Goal: Information Seeking & Learning: Learn about a topic

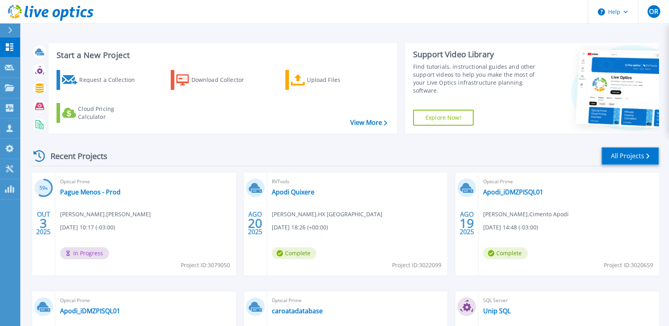
click at [640, 156] on link "All Projects" at bounding box center [631, 156] width 58 height 18
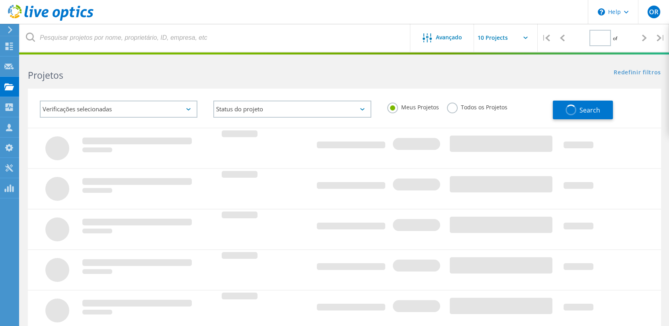
type input "1"
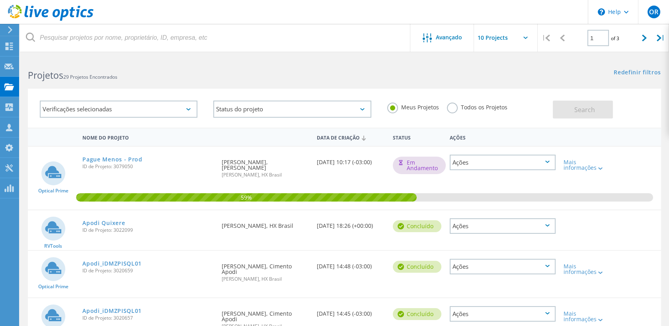
click at [454, 108] on label "Todos os Projetos" at bounding box center [477, 107] width 61 height 8
click at [0, 0] on input "Todos os Projetos" at bounding box center [0, 0] width 0 height 0
click at [588, 108] on span "Search" at bounding box center [585, 110] width 21 height 9
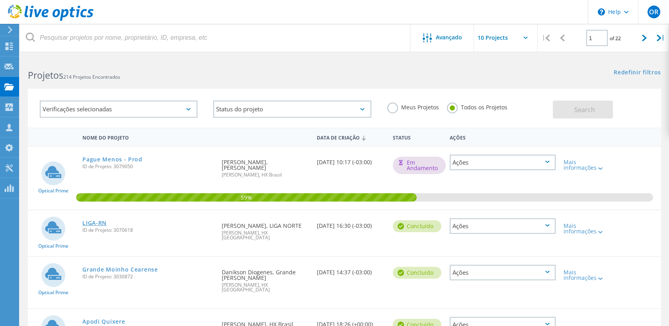
click at [102, 221] on link "LIGA-RN" at bounding box center [94, 224] width 24 height 6
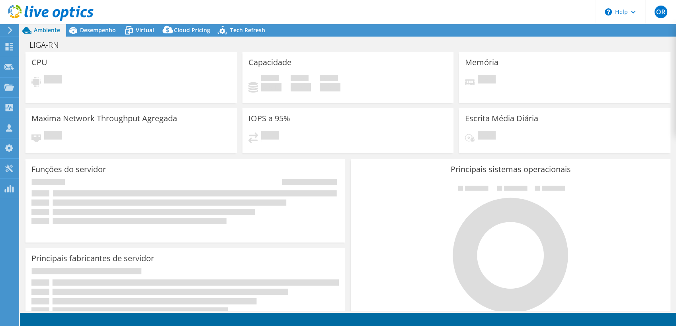
select select "USD"
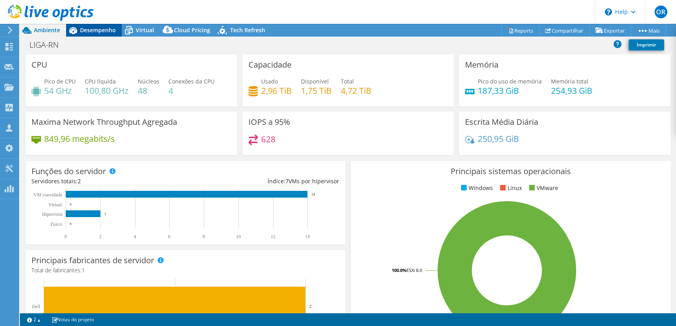
click at [102, 28] on span "Desempenho" at bounding box center [98, 30] width 36 height 8
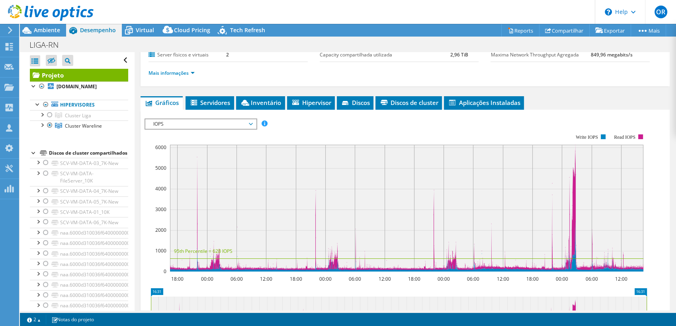
scroll to position [88, 0]
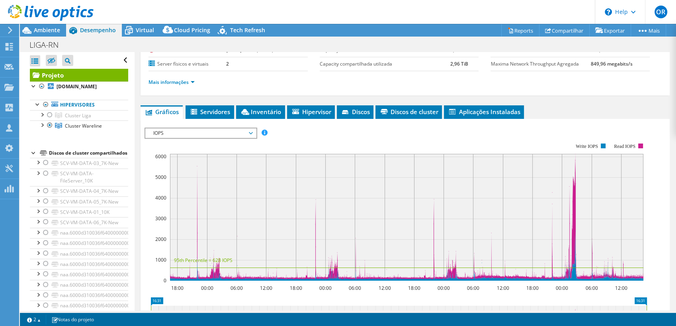
click at [187, 129] on span "IOPS" at bounding box center [200, 134] width 102 height 10
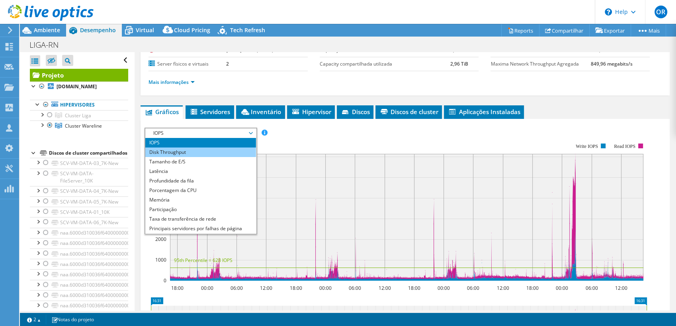
click at [175, 151] on li "Disk Throughput" at bounding box center [200, 153] width 110 height 10
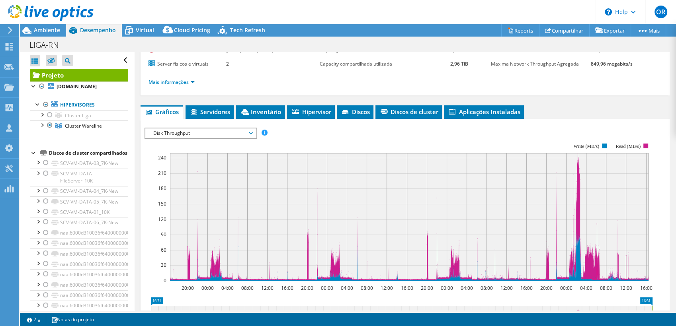
click at [172, 129] on span "Disk Throughput" at bounding box center [200, 134] width 102 height 10
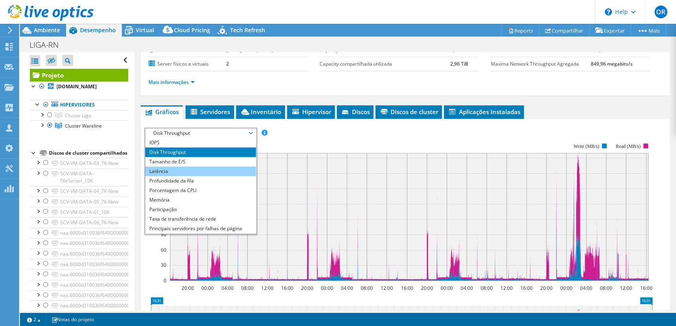
click at [175, 167] on li "Latência" at bounding box center [200, 172] width 110 height 10
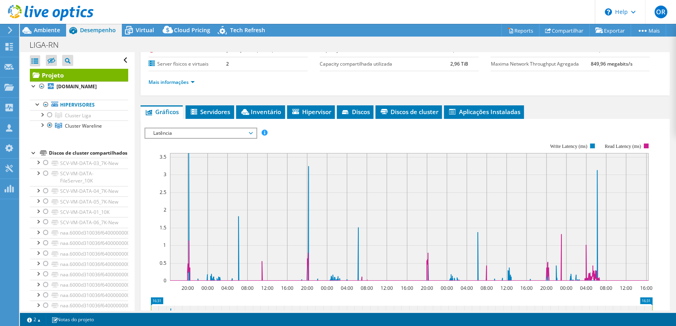
click at [170, 132] on span "Latência" at bounding box center [200, 134] width 102 height 10
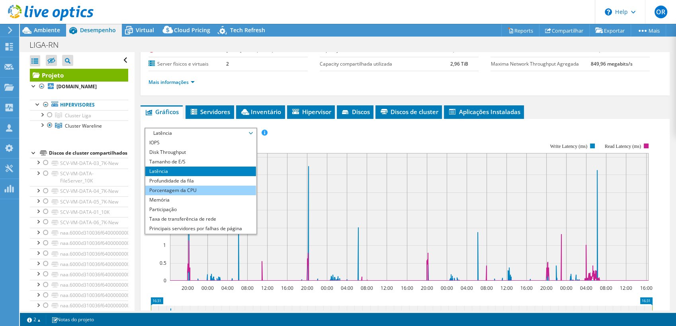
click at [186, 188] on li "Porcentagem da CPU" at bounding box center [200, 191] width 110 height 10
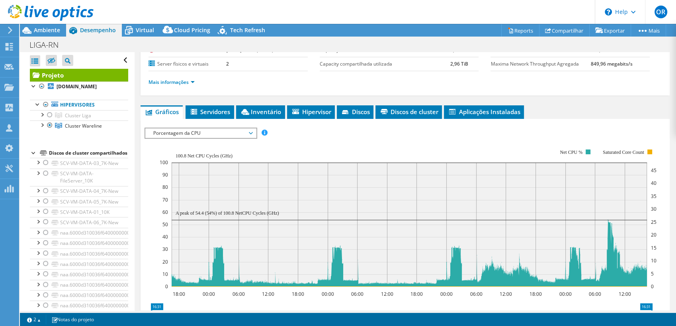
click at [180, 133] on span "Porcentagem da CPU" at bounding box center [200, 134] width 102 height 10
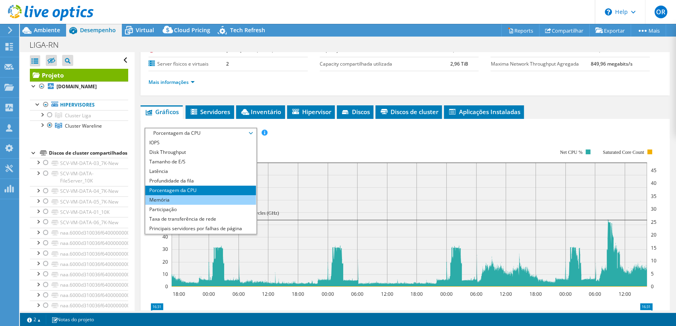
click at [188, 203] on li "Memória" at bounding box center [200, 200] width 110 height 10
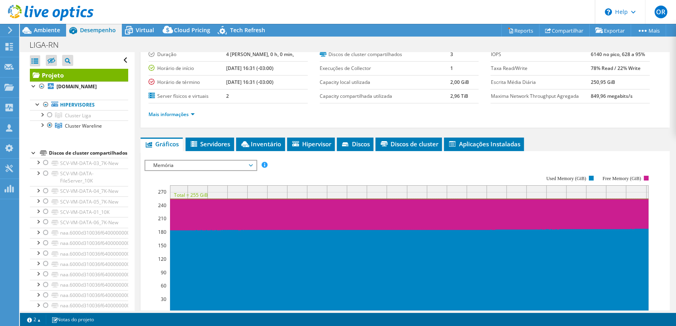
scroll to position [0, 0]
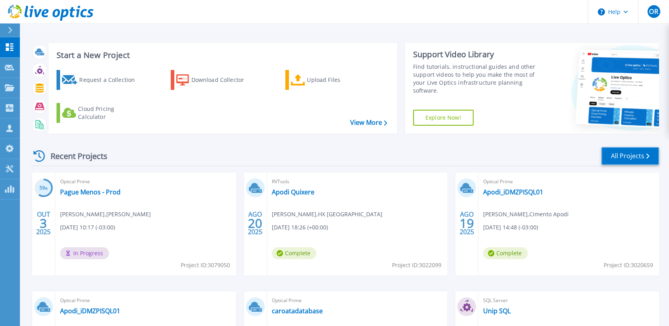
click at [635, 153] on link "All Projects" at bounding box center [631, 156] width 58 height 18
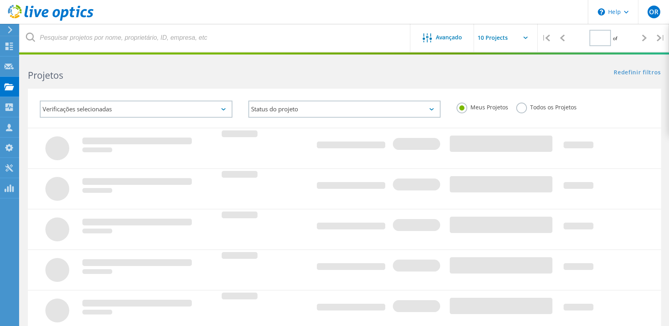
type input "1"
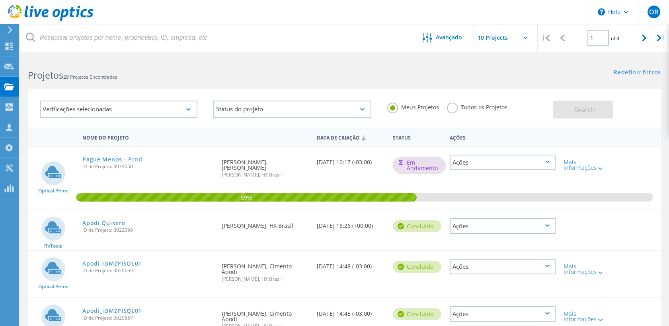
click at [453, 108] on label "Todos os Projetos" at bounding box center [477, 107] width 61 height 8
click at [0, 0] on input "Todos os Projetos" at bounding box center [0, 0] width 0 height 0
click at [586, 108] on span "Search" at bounding box center [585, 110] width 21 height 9
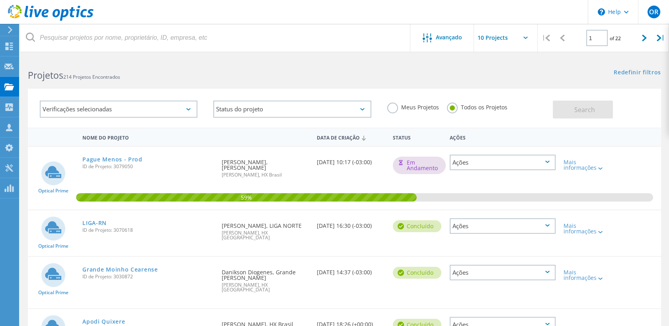
click at [100, 211] on div "LIGA-RN ID de Projeto: 3070618" at bounding box center [147, 226] width 139 height 30
click at [100, 221] on link "LIGA-RN" at bounding box center [94, 224] width 24 height 6
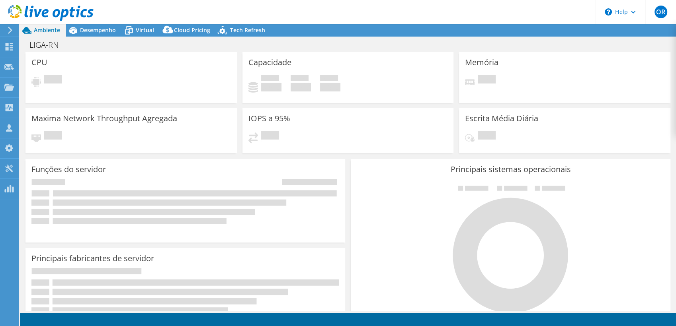
select select "USD"
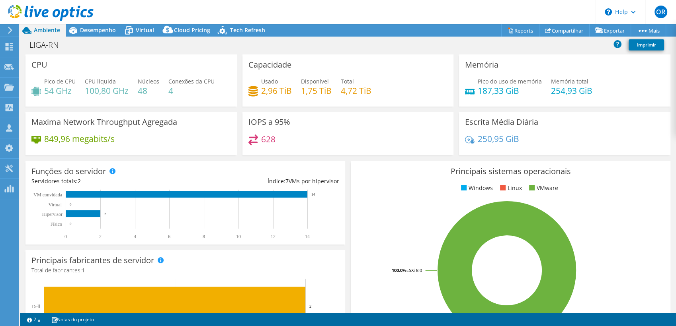
click at [90, 25] on div at bounding box center [47, 13] width 94 height 27
click at [94, 33] on span "Desempenho" at bounding box center [98, 30] width 36 height 8
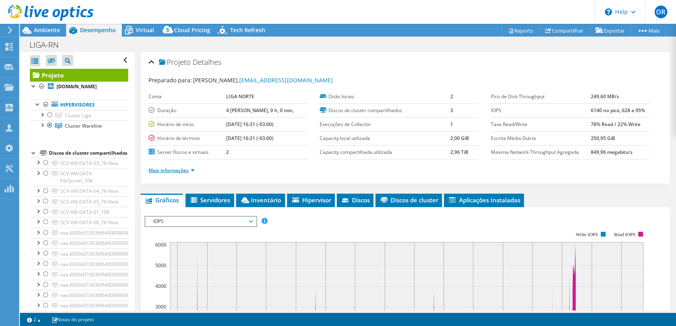
click at [175, 172] on link "Mais informações" at bounding box center [172, 170] width 46 height 7
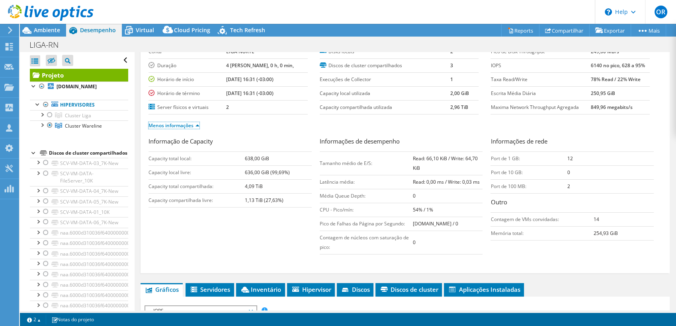
scroll to position [44, 0]
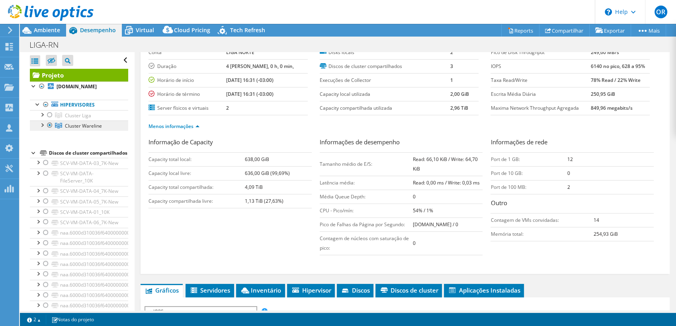
click at [88, 124] on span "Cluster Wareline" at bounding box center [83, 126] width 37 height 7
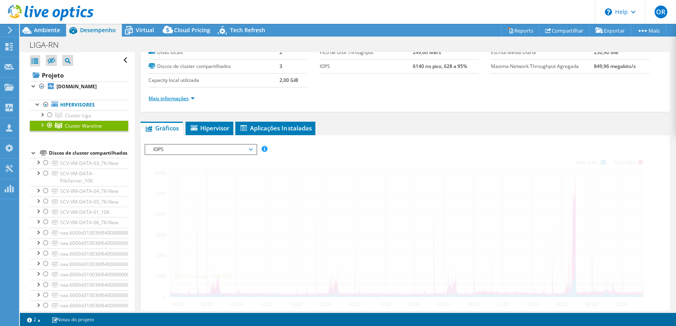
click at [175, 99] on link "Mais informações" at bounding box center [172, 98] width 46 height 7
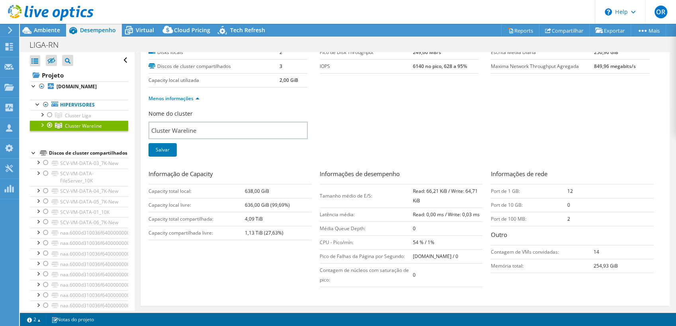
click at [360, 133] on div "Nome do cluster Cluster Wareline Salvar" at bounding box center [405, 138] width 513 height 57
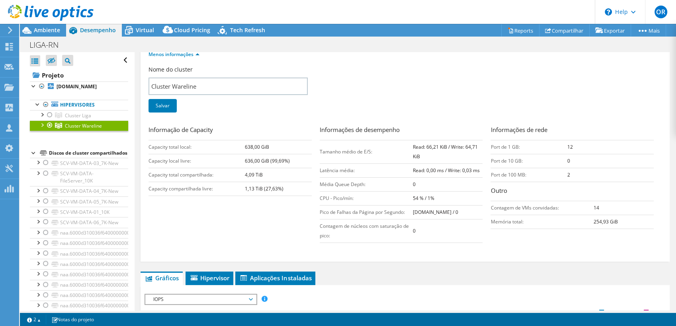
click at [264, 234] on div "Informação de Capacity Capacity total local: 638,00 GiB Capacity local livre: 6…" at bounding box center [405, 186] width 513 height 122
